Goal: Task Accomplishment & Management: Complete application form

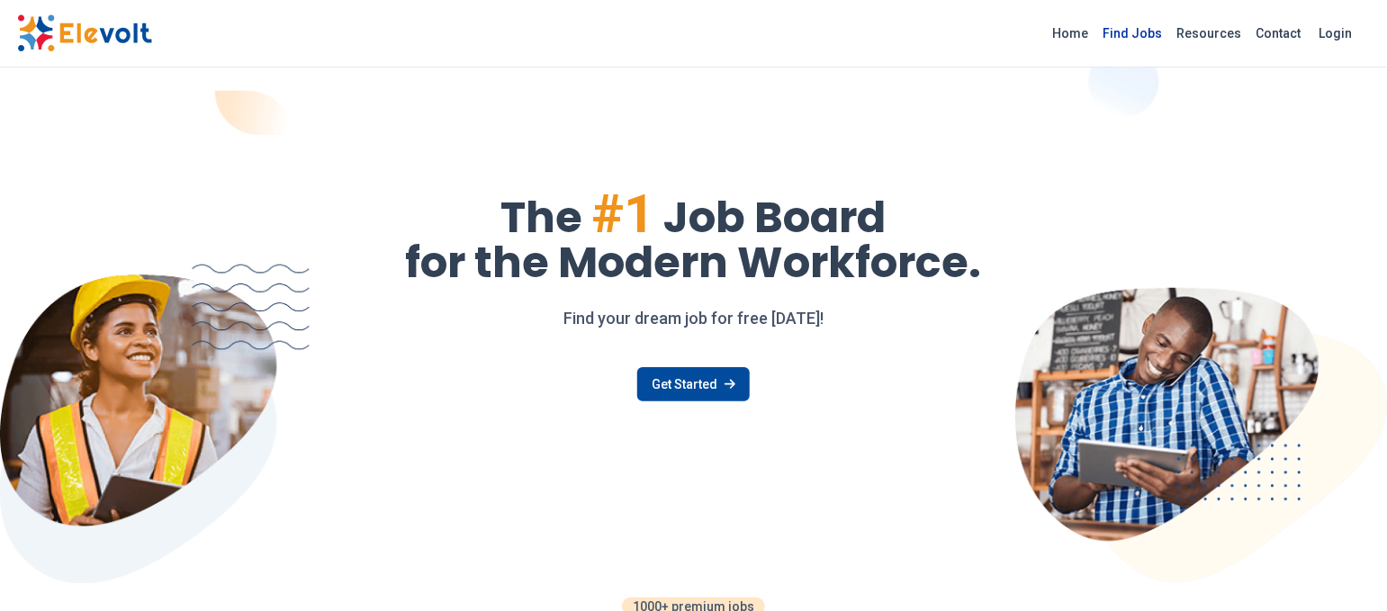
click at [1170, 32] on link "Find Jobs" at bounding box center [1134, 33] width 74 height 29
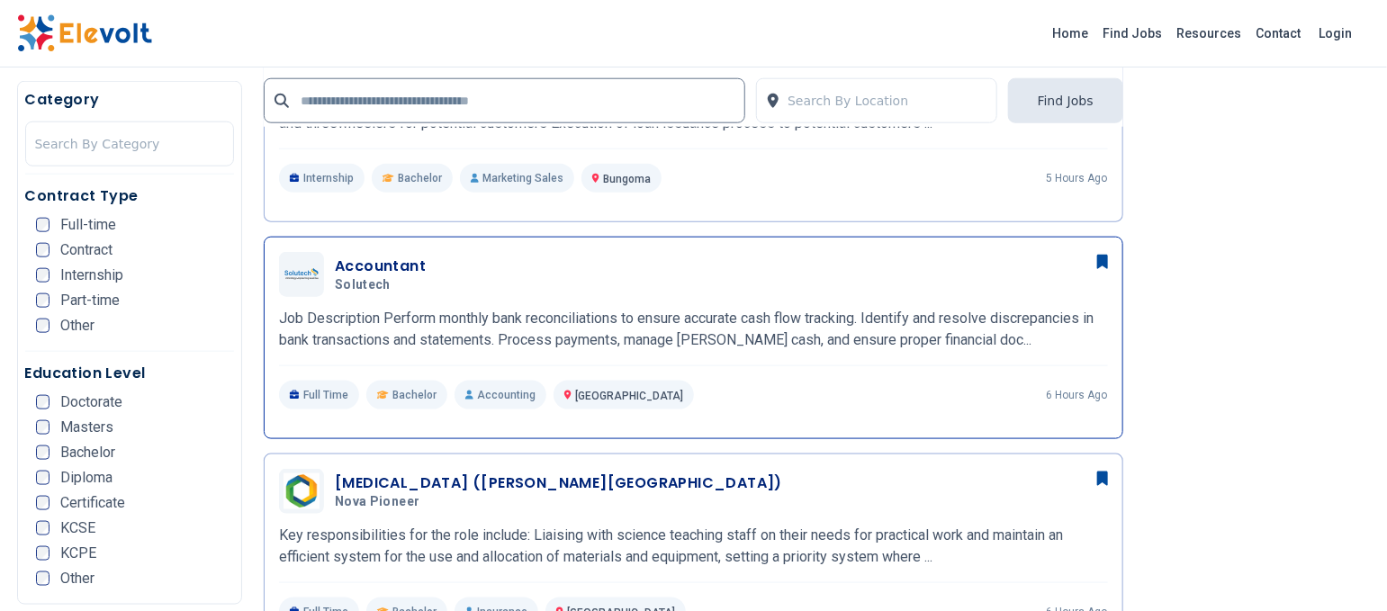
scroll to position [840, 0]
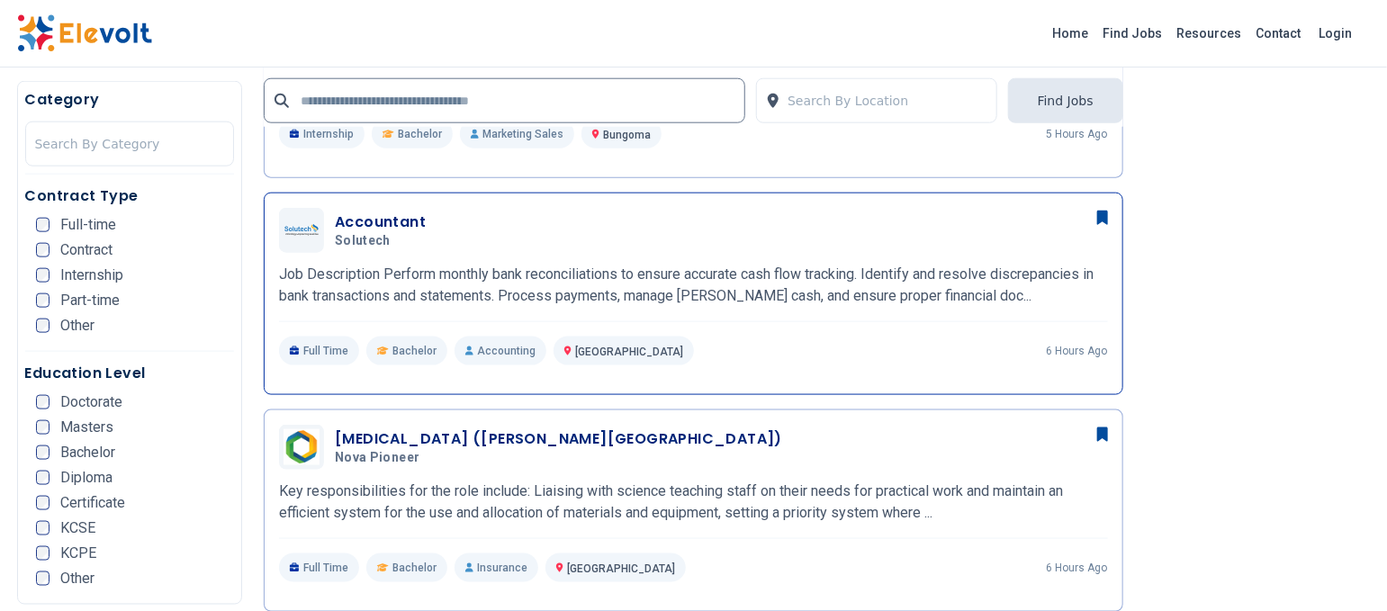
click at [492, 264] on p "Job Description Perform monthly bank reconciliations to ensure accurate cash fl…" at bounding box center [693, 285] width 829 height 43
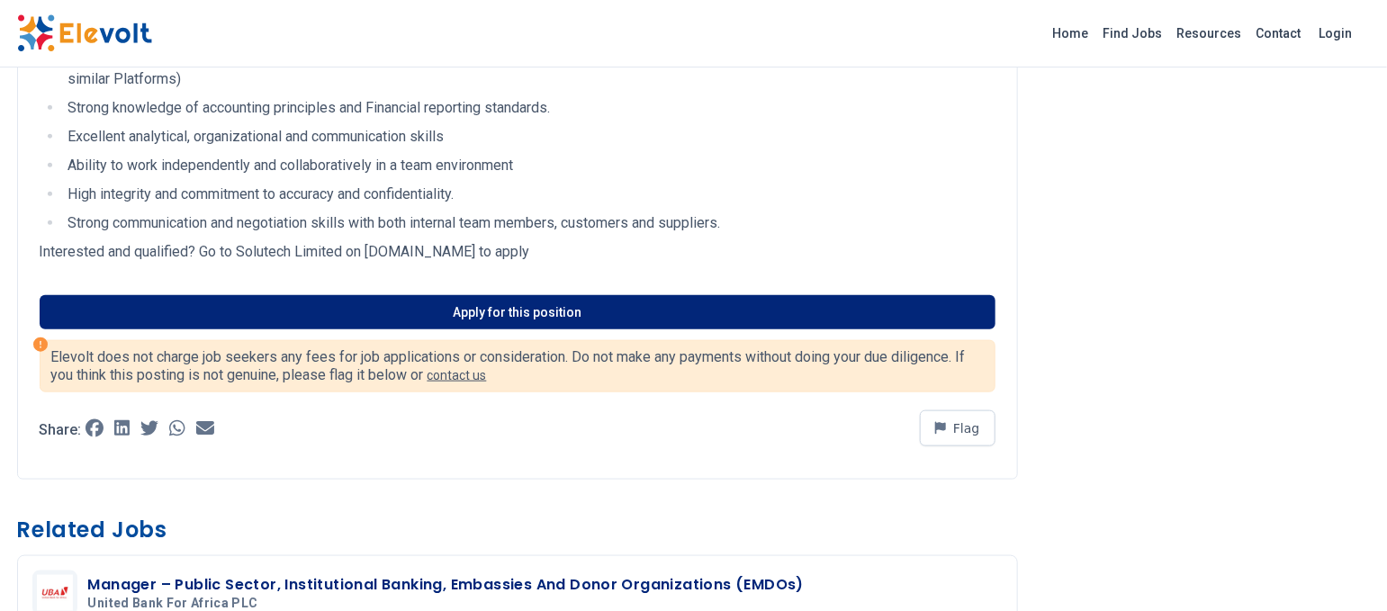
scroll to position [720, 0]
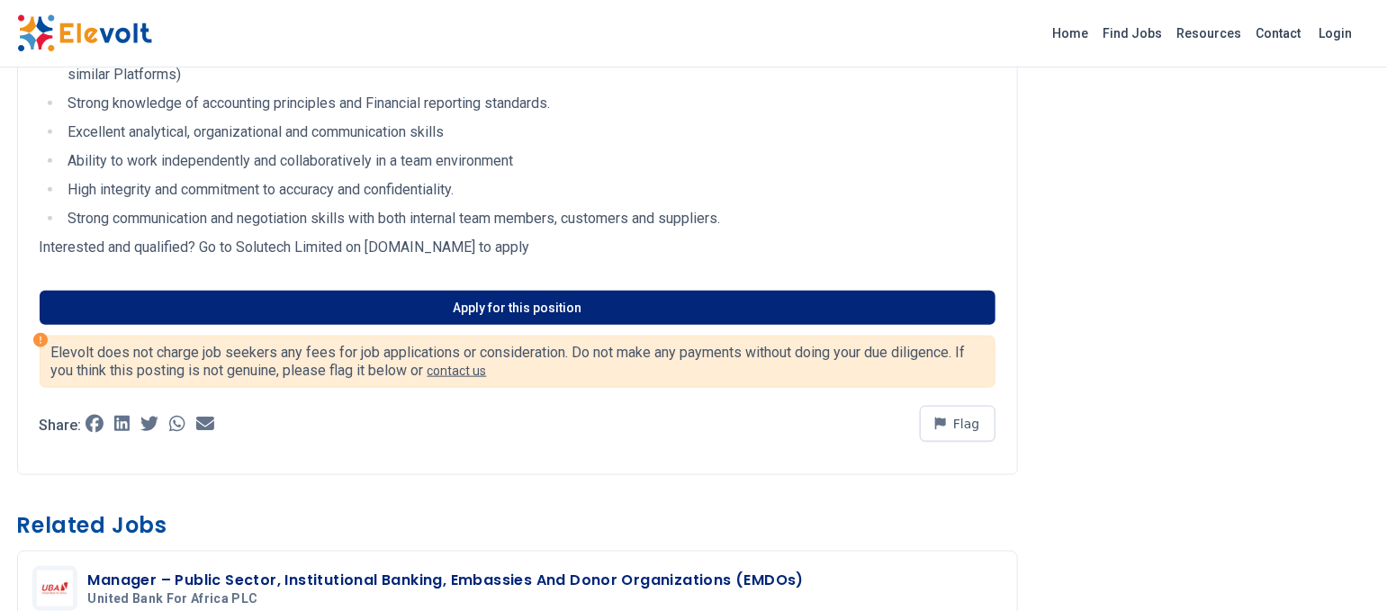
drag, startPoint x: 519, startPoint y: 310, endPoint x: 532, endPoint y: 310, distance: 13.5
click at [519, 310] on link "Apply for this position" at bounding box center [518, 308] width 956 height 34
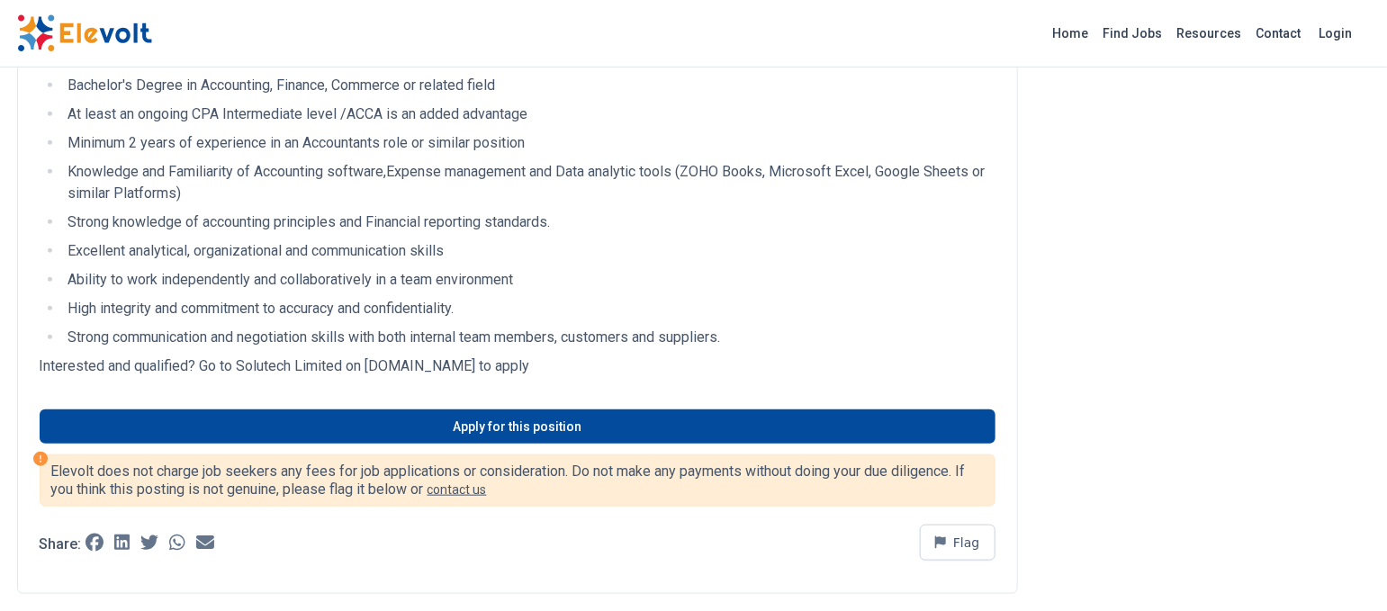
scroll to position [600, 0]
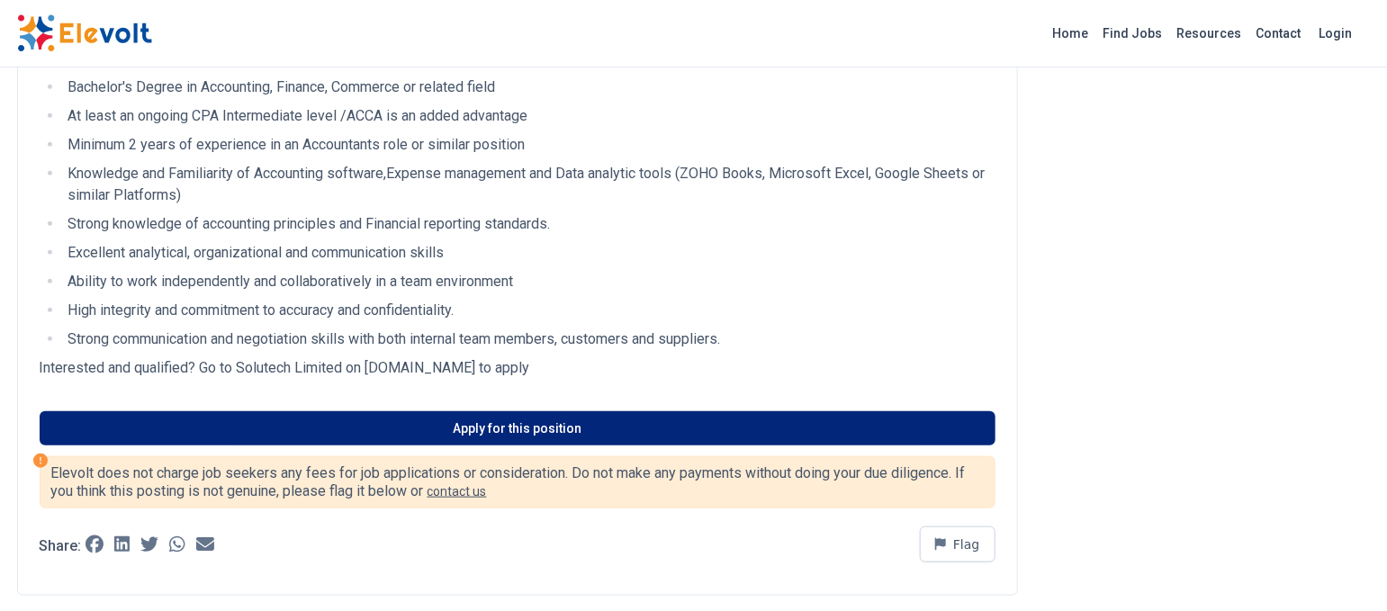
click at [491, 432] on link "Apply for this position" at bounding box center [518, 428] width 956 height 34
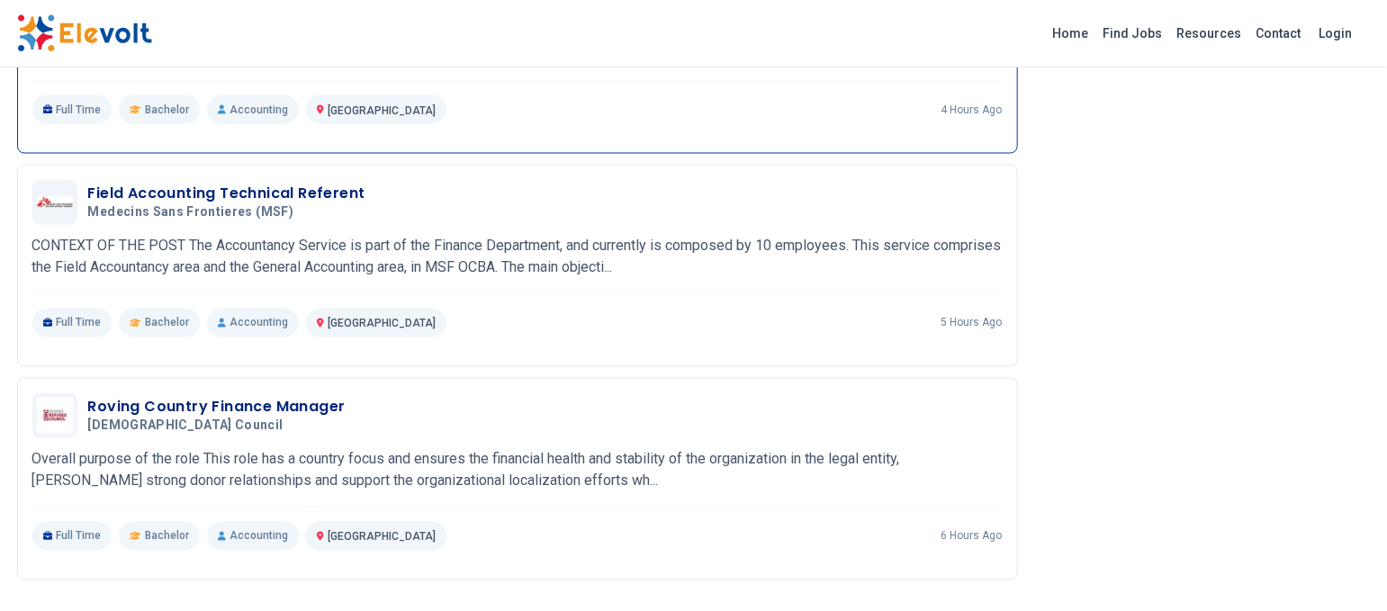
scroll to position [1080, 0]
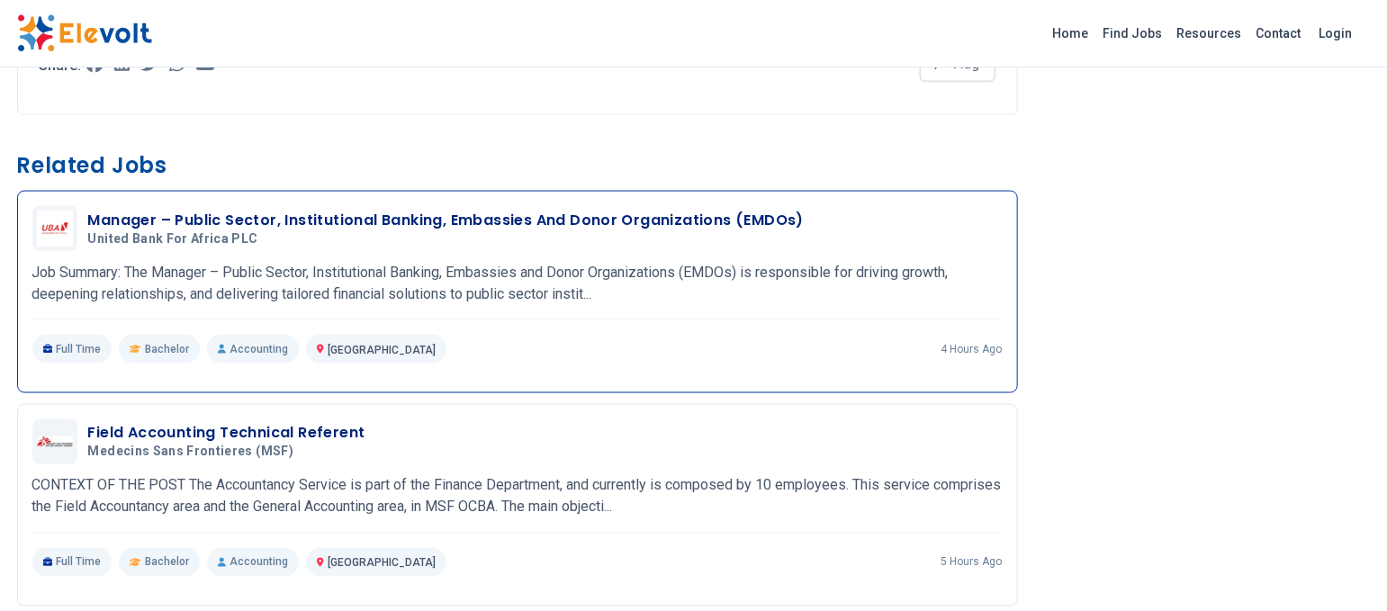
click at [140, 221] on h3 "Manager – Public Sector, Institutional Banking, Embassies And Donor Organizatio…" at bounding box center [446, 221] width 717 height 22
